Goal: Find specific page/section: Find specific page/section

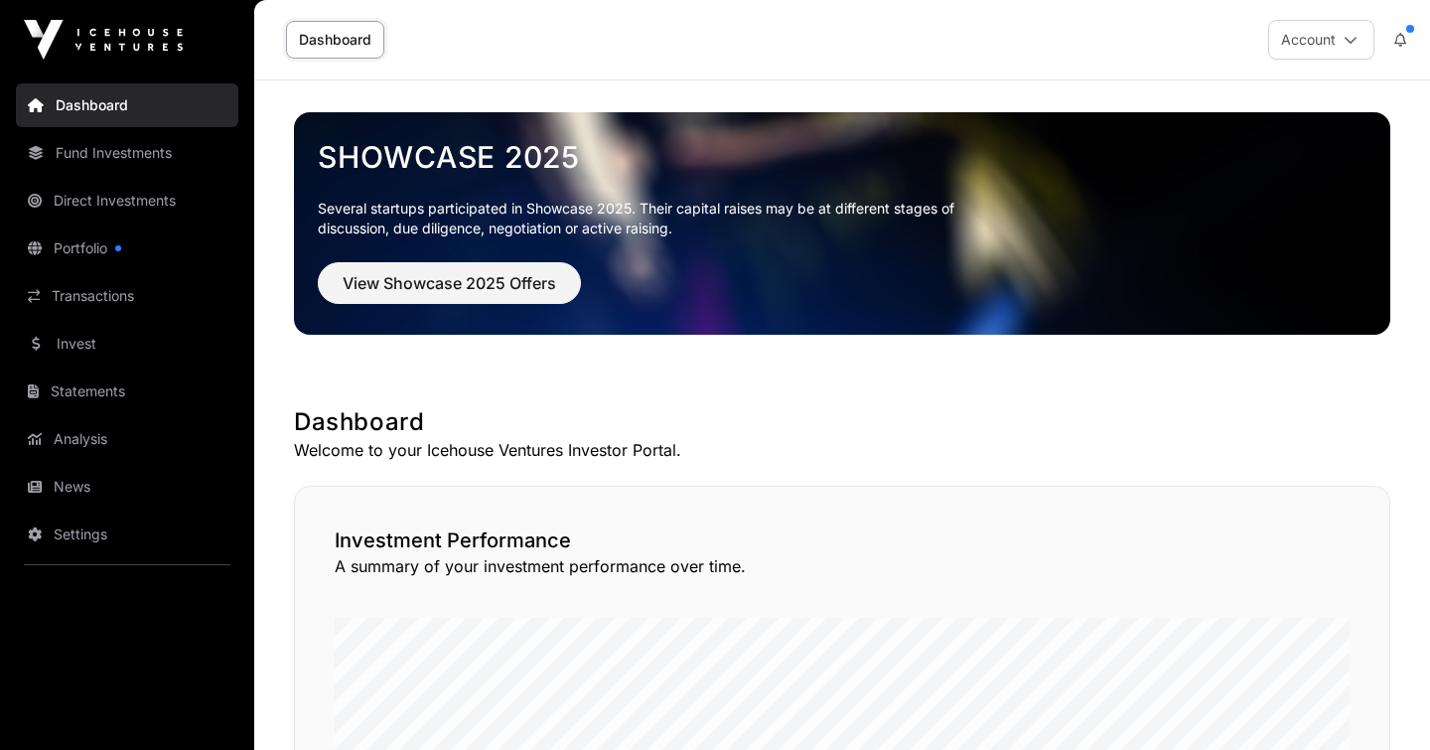
click at [348, 48] on link "Dashboard" at bounding box center [335, 40] width 98 height 38
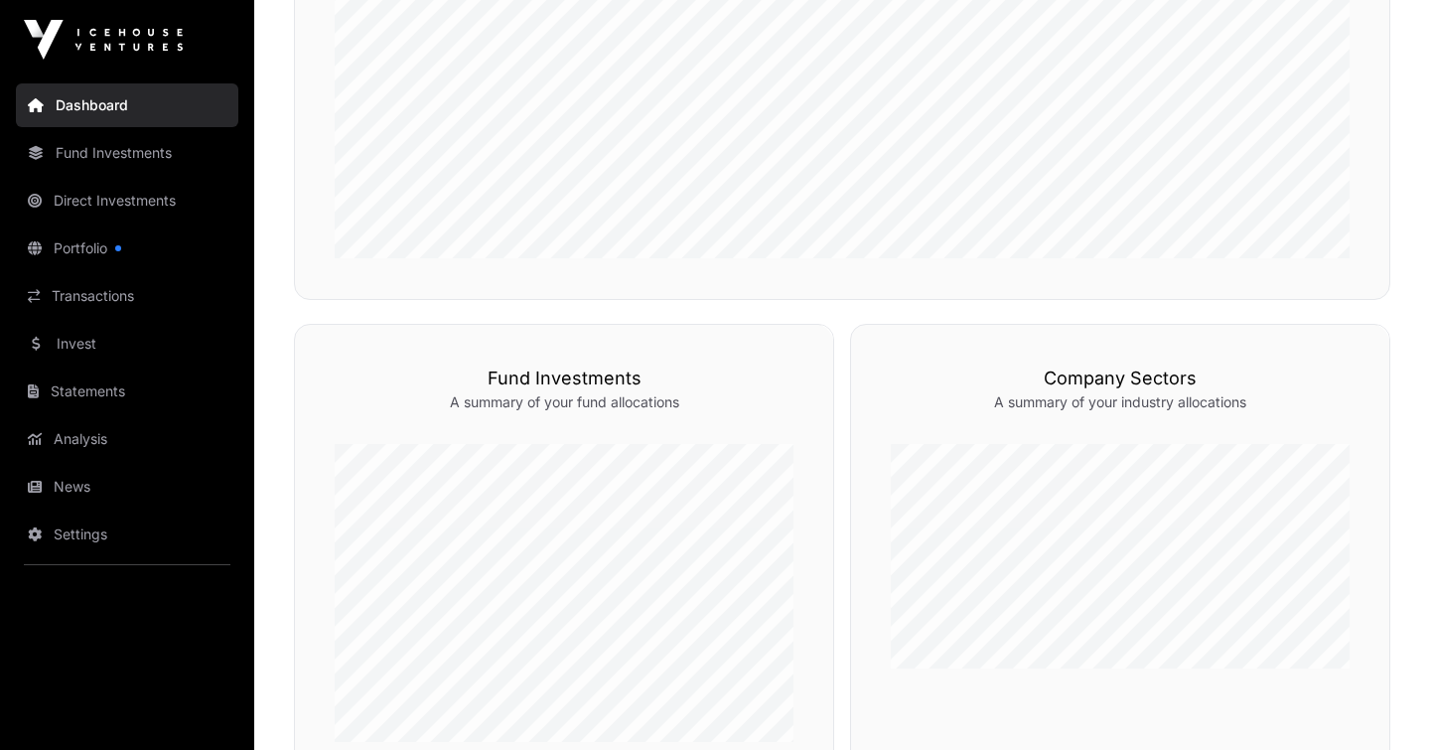
scroll to position [742, 0]
click at [103, 250] on link "Portfolio" at bounding box center [127, 248] width 222 height 44
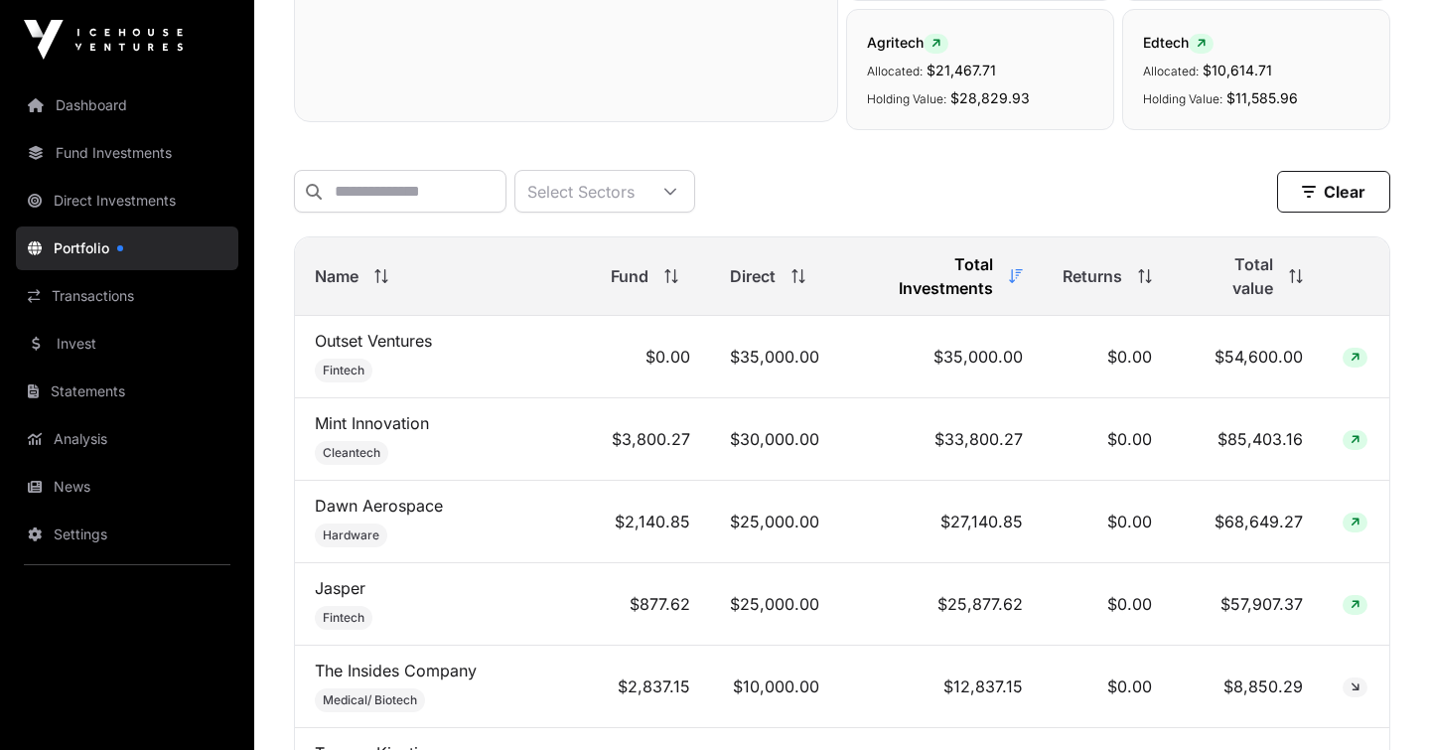
scroll to position [801, 0]
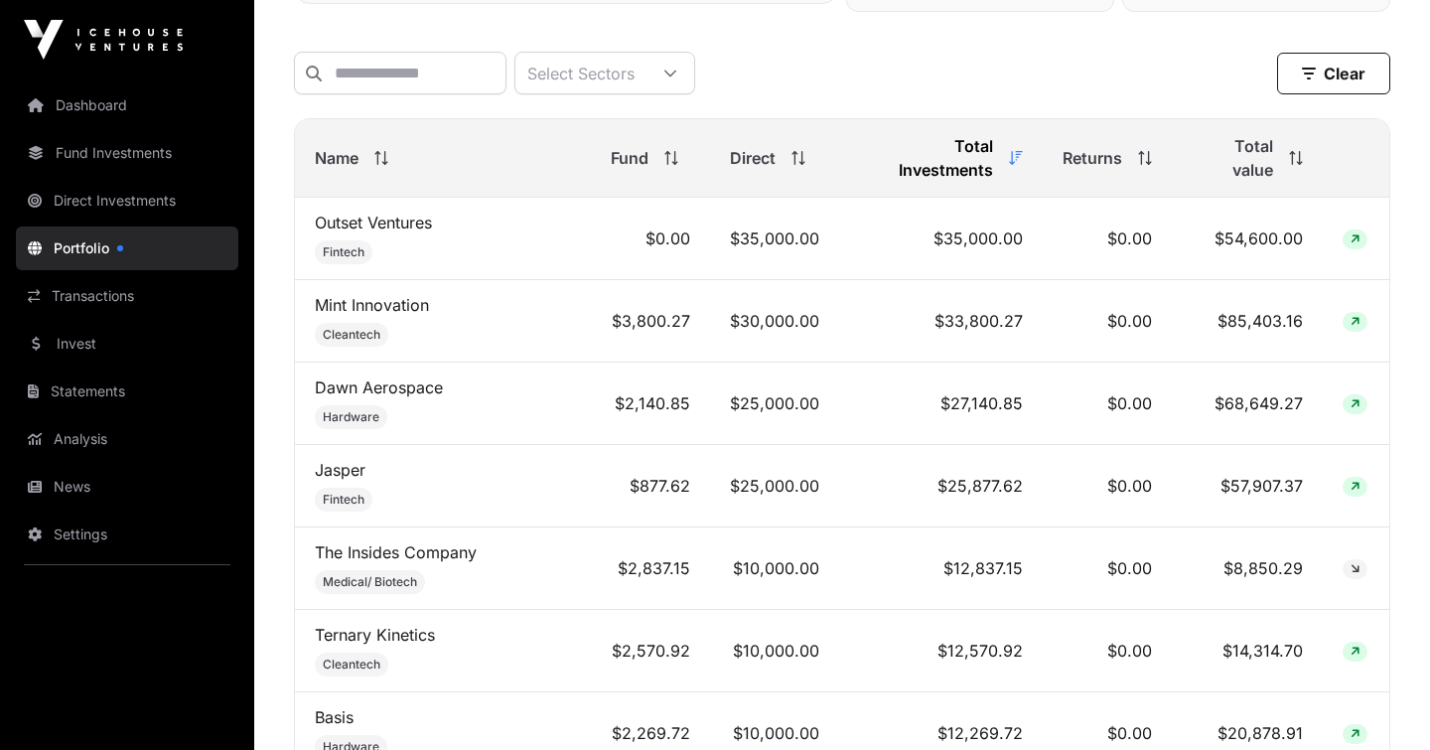
click at [341, 135] on th "Name" at bounding box center [443, 158] width 296 height 78
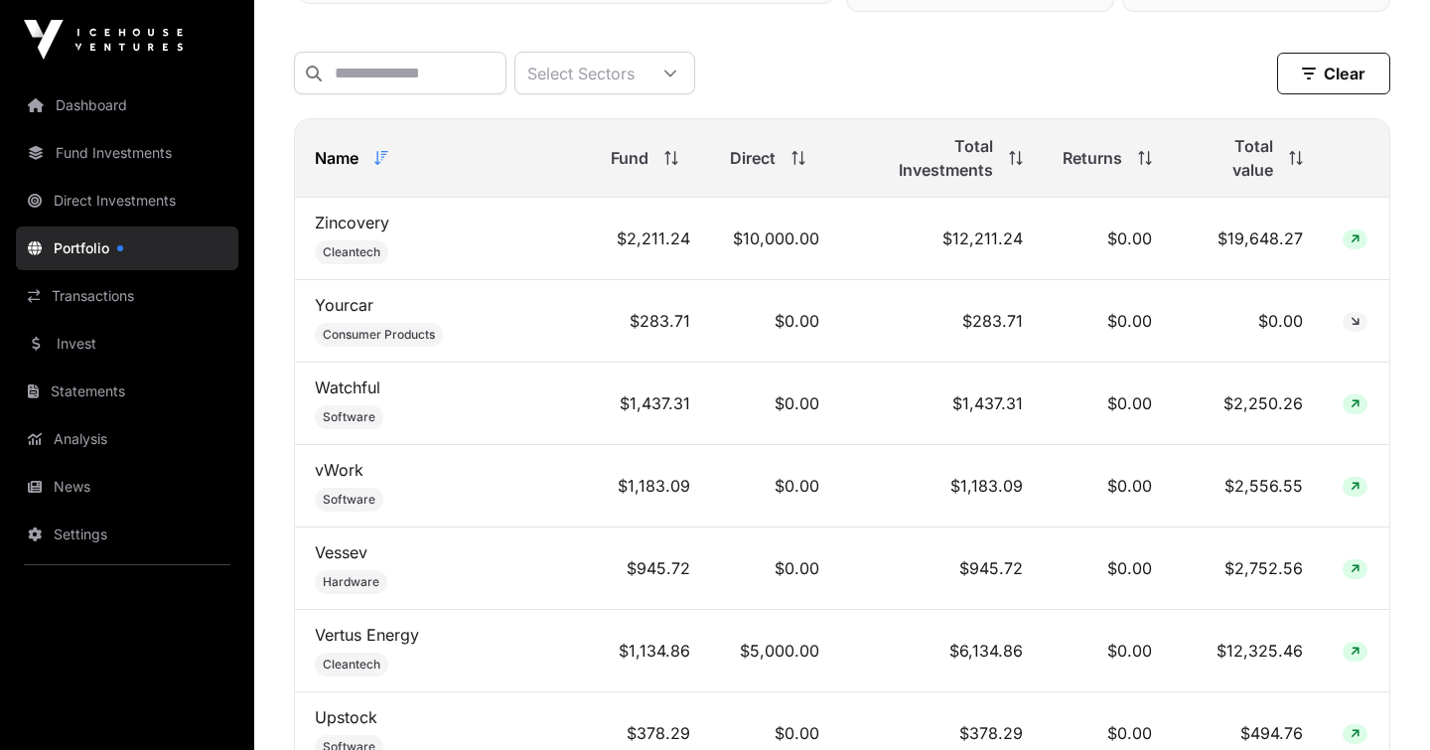
click at [341, 135] on th "Name" at bounding box center [443, 158] width 296 height 78
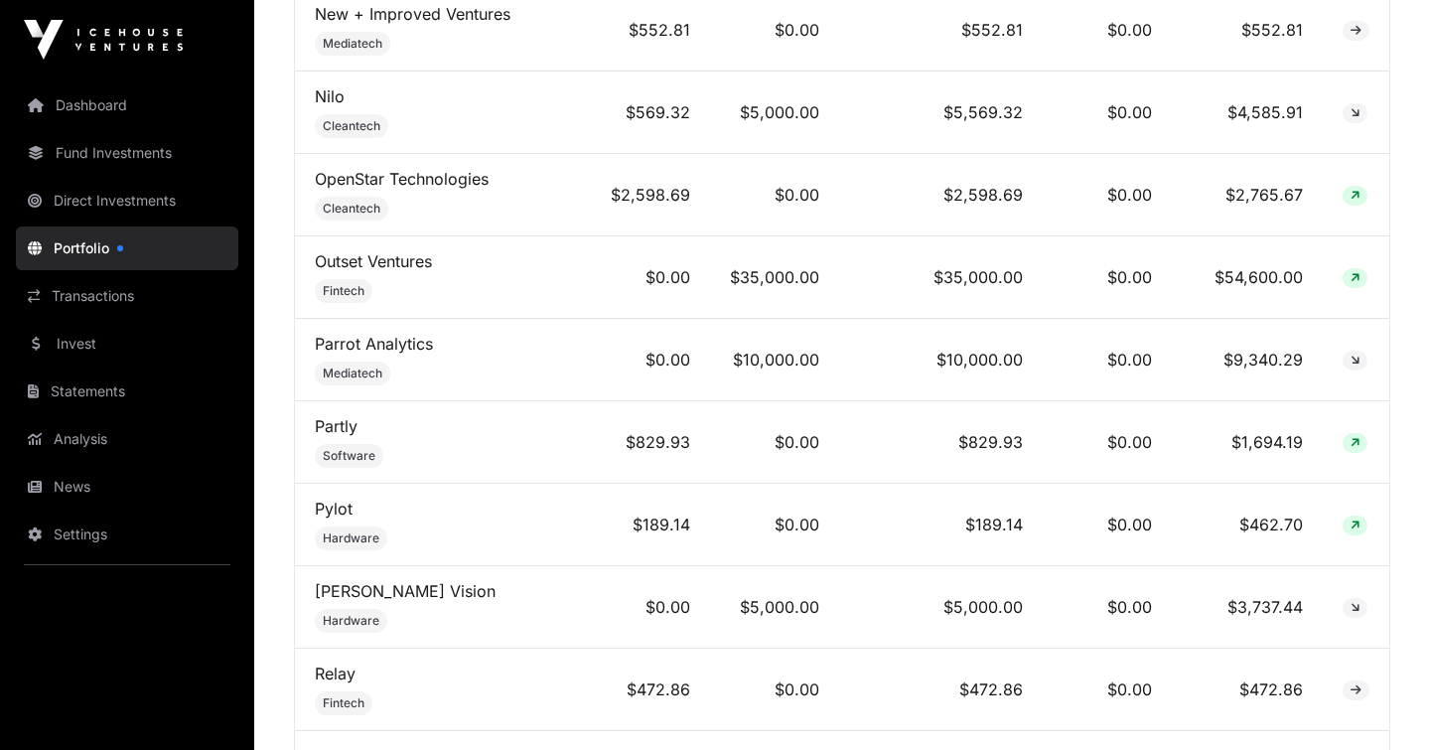
scroll to position [5154, 0]
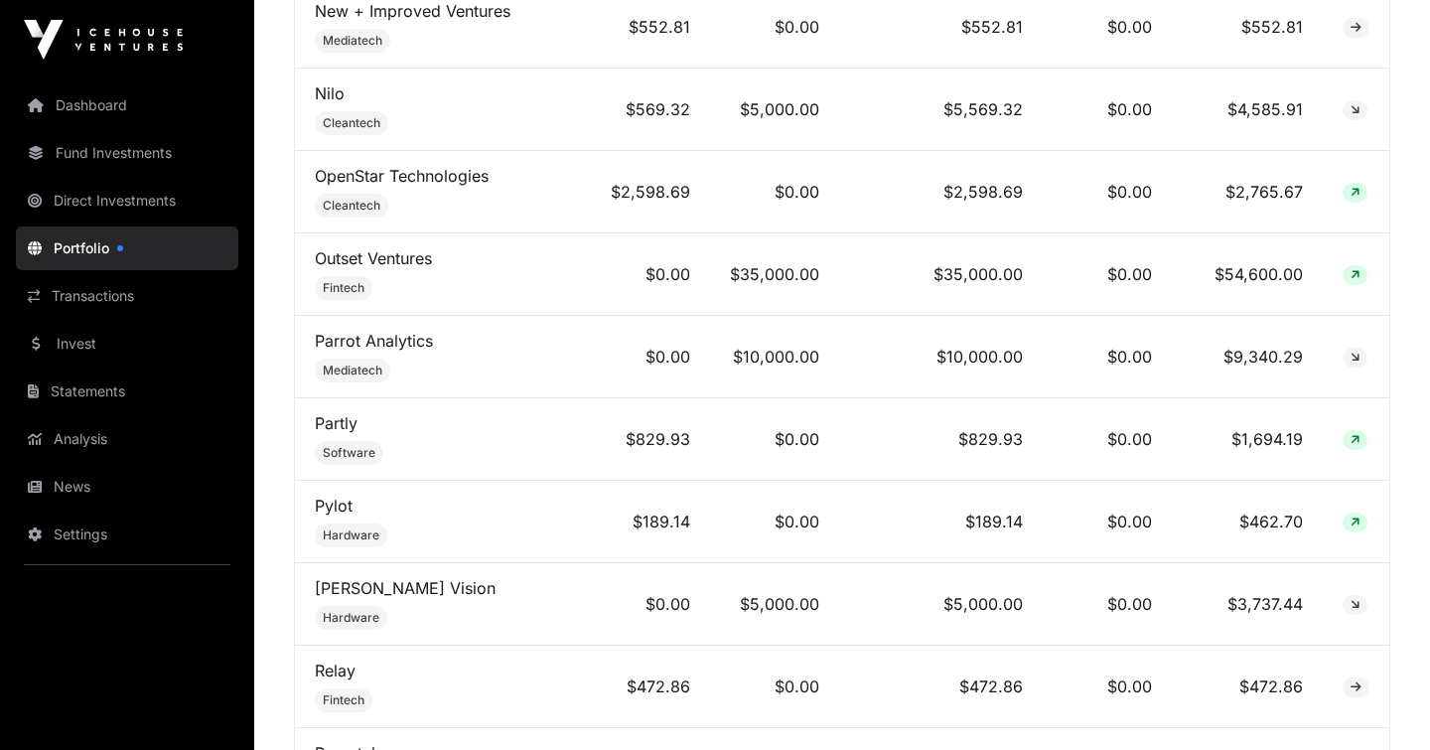
click at [353, 578] on link "[PERSON_NAME] Vision" at bounding box center [405, 588] width 181 height 20
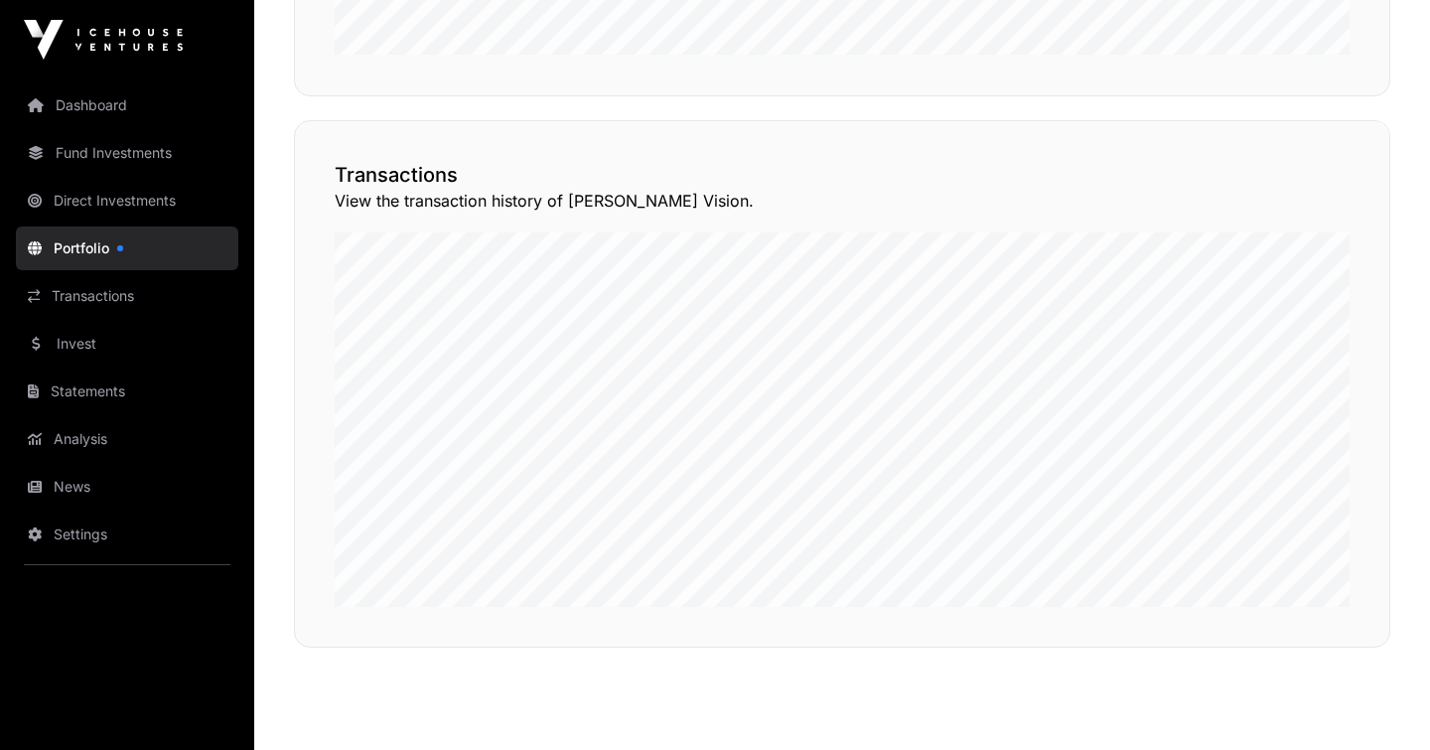
scroll to position [1470, 0]
click at [1333, 104] on button "View Transactions" at bounding box center [1301, 88] width 164 height 34
